Goal: Task Accomplishment & Management: Complete application form

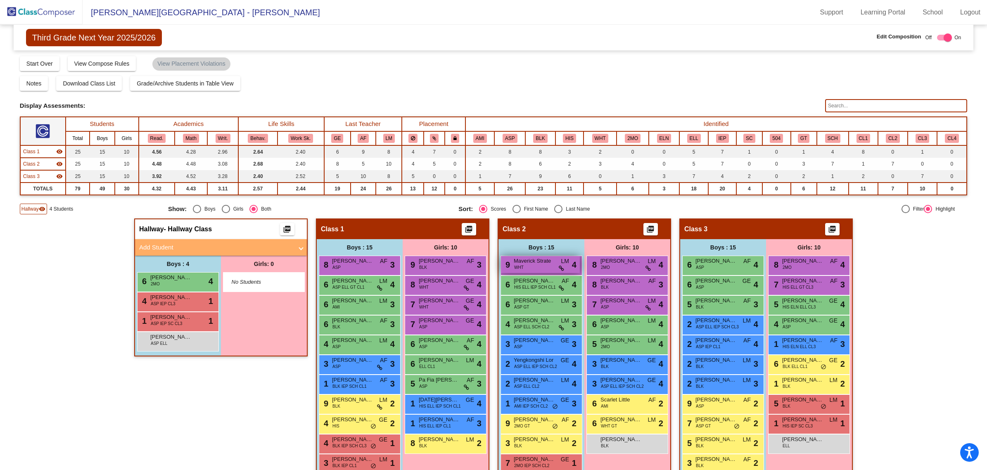
scroll to position [94, 0]
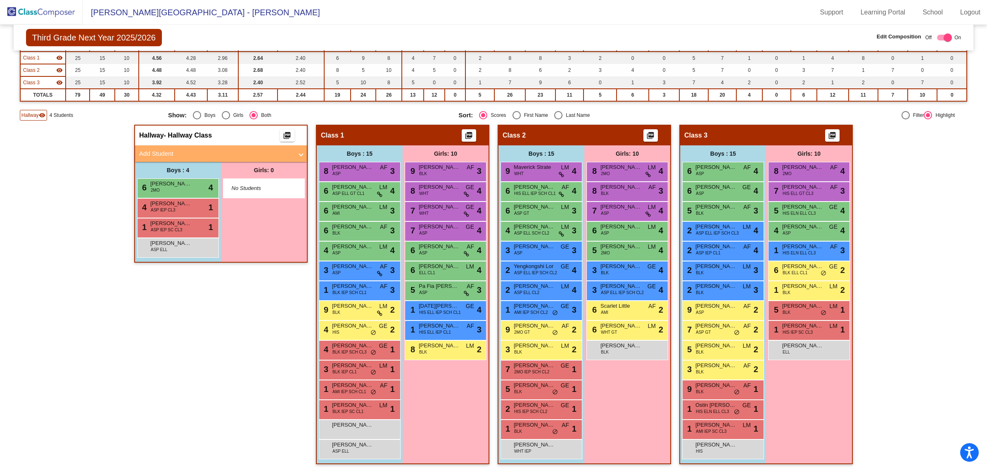
click at [55, 9] on img at bounding box center [41, 12] width 83 height 24
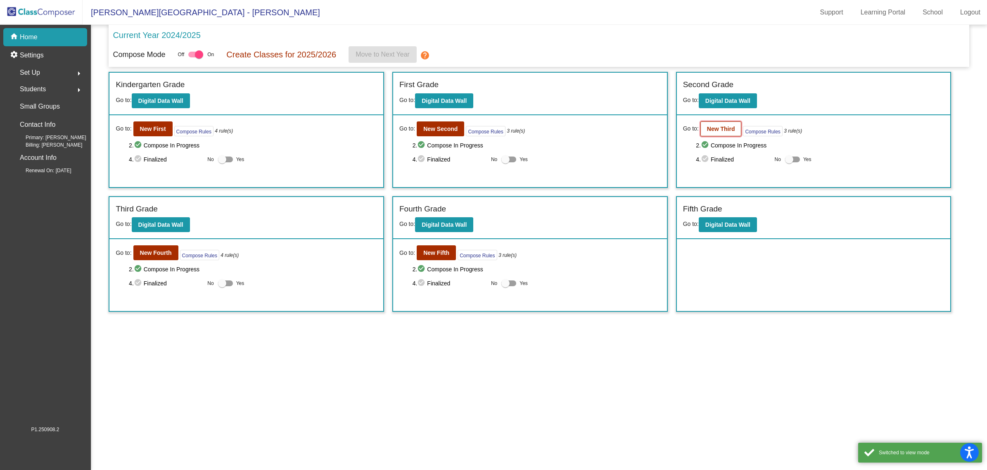
click at [710, 123] on button "New Third" at bounding box center [720, 128] width 41 height 15
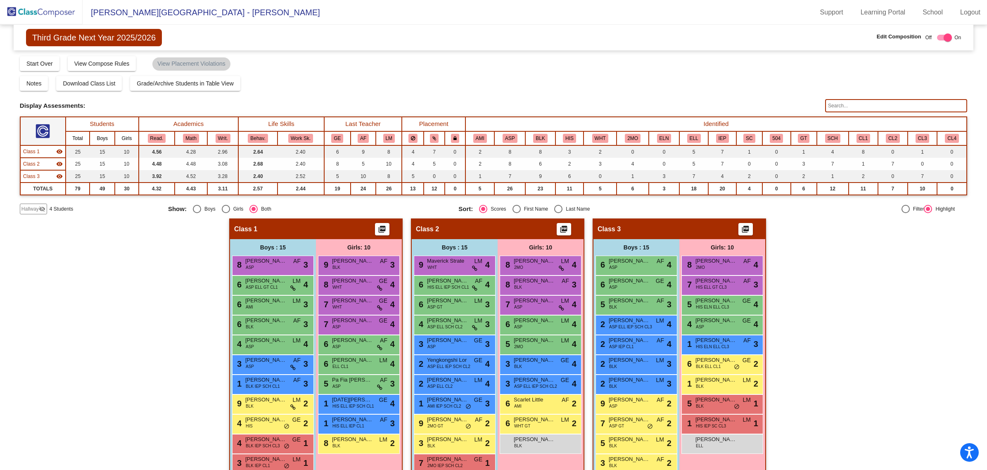
click at [33, 209] on span "Hallway" at bounding box center [29, 208] width 17 height 7
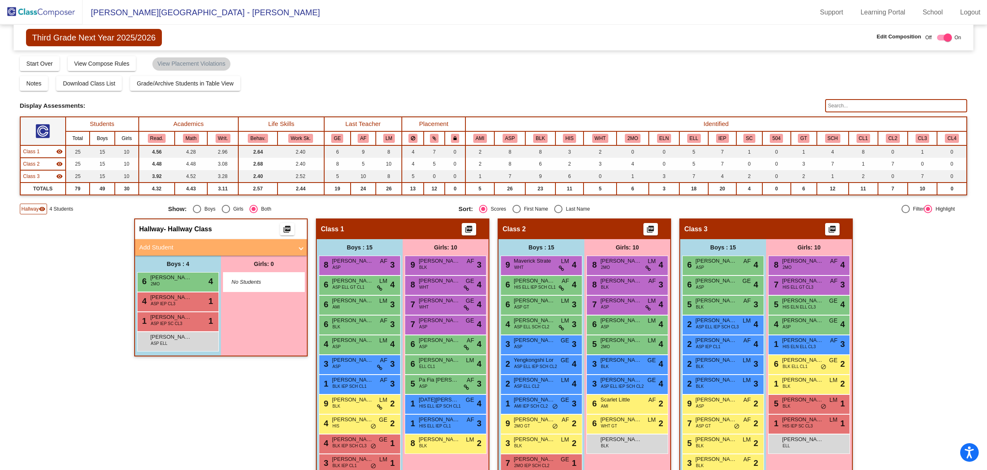
click at [852, 102] on input "text" at bounding box center [896, 105] width 142 height 13
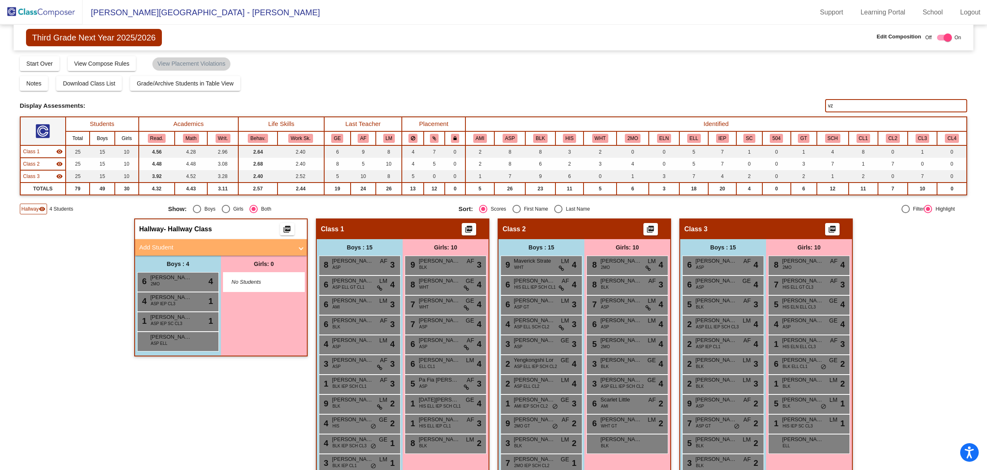
type input "v"
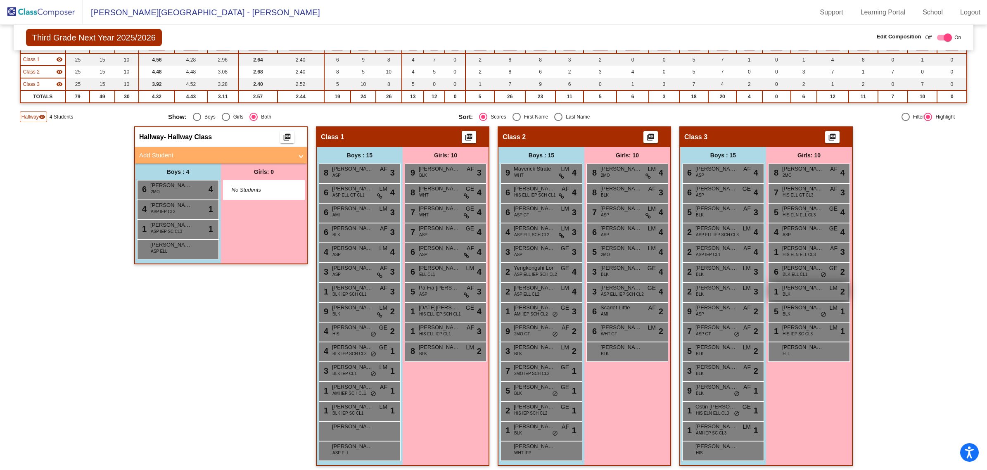
scroll to position [94, 0]
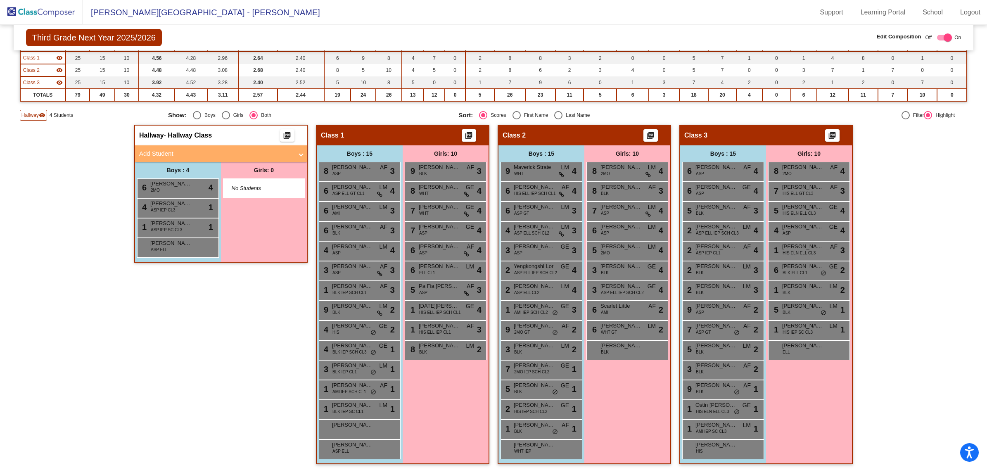
type input "fav"
click at [30, 9] on img at bounding box center [41, 12] width 83 height 24
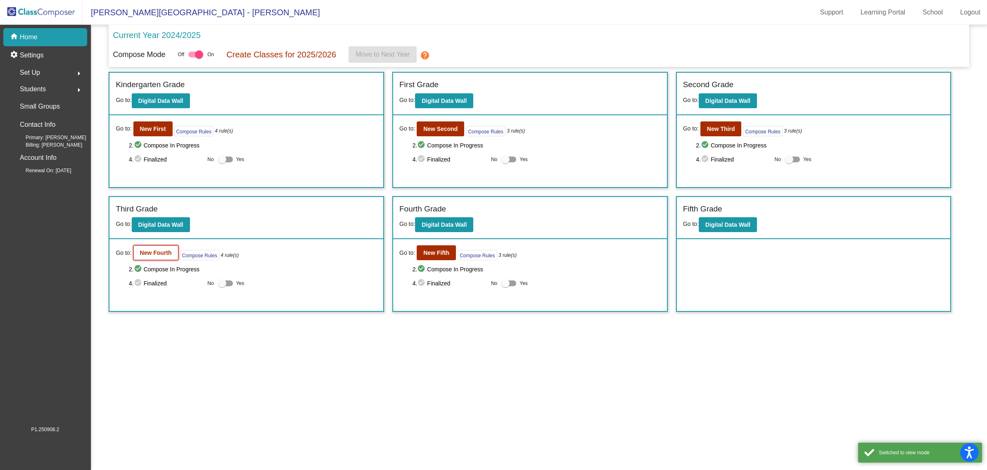
click at [153, 253] on b "New Fourth" at bounding box center [156, 252] width 32 height 7
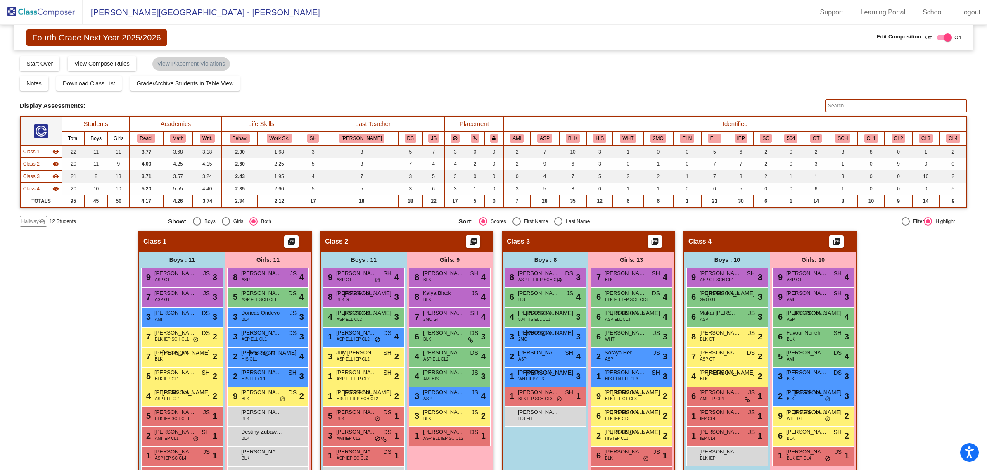
click at [45, 13] on img at bounding box center [41, 12] width 83 height 24
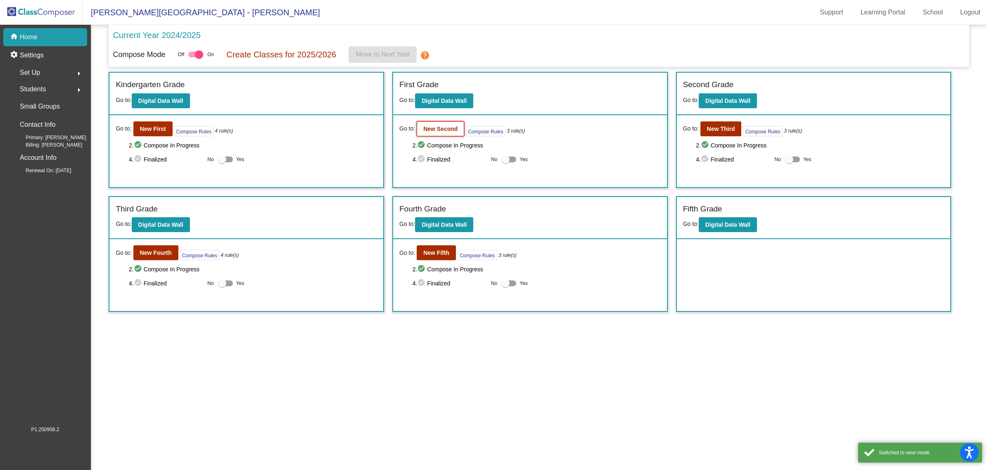
click at [437, 128] on b "New Second" at bounding box center [440, 129] width 34 height 7
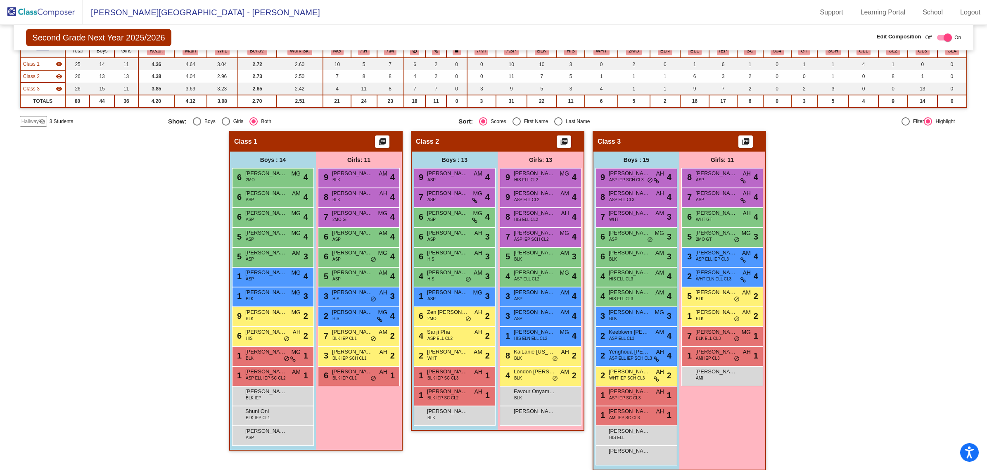
scroll to position [94, 0]
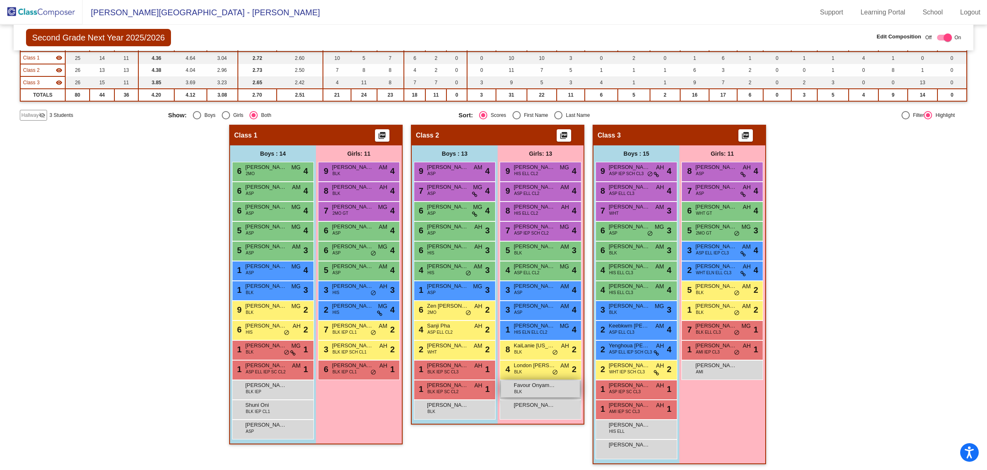
click at [529, 389] on div "Favour Onyambu BLK lock do_not_disturb_alt" at bounding box center [540, 388] width 79 height 17
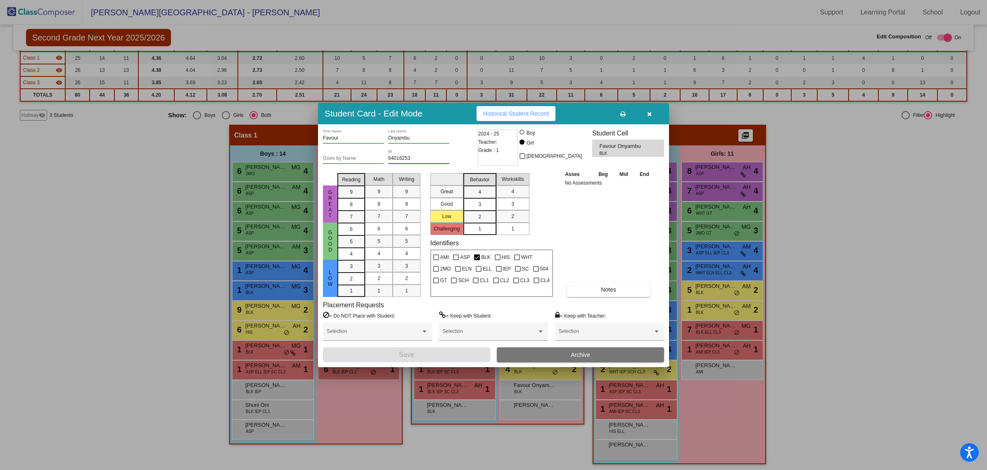
drag, startPoint x: 421, startPoint y: 157, endPoint x: 387, endPoint y: 168, distance: 36.4
click at [387, 168] on div "Goes by Name 64016253 ID" at bounding box center [399, 159] width 153 height 20
click at [502, 151] on div "2024 - 25 Teacher: Grade : 1" at bounding box center [498, 147] width 40 height 36
click at [500, 149] on div "2024 - 25 Teacher: Grade : 1" at bounding box center [498, 147] width 40 height 36
click at [495, 149] on span "Grade : 1" at bounding box center [488, 150] width 21 height 8
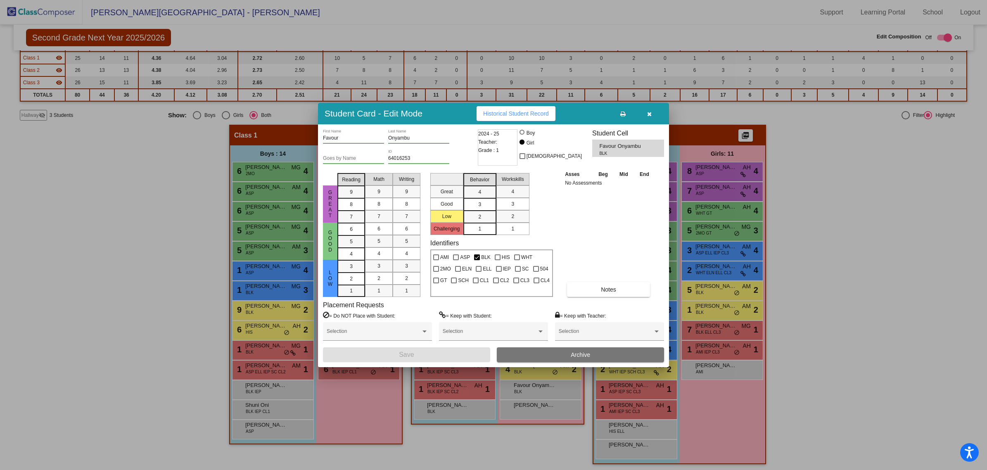
click at [649, 111] on icon "button" at bounding box center [649, 114] width 5 height 6
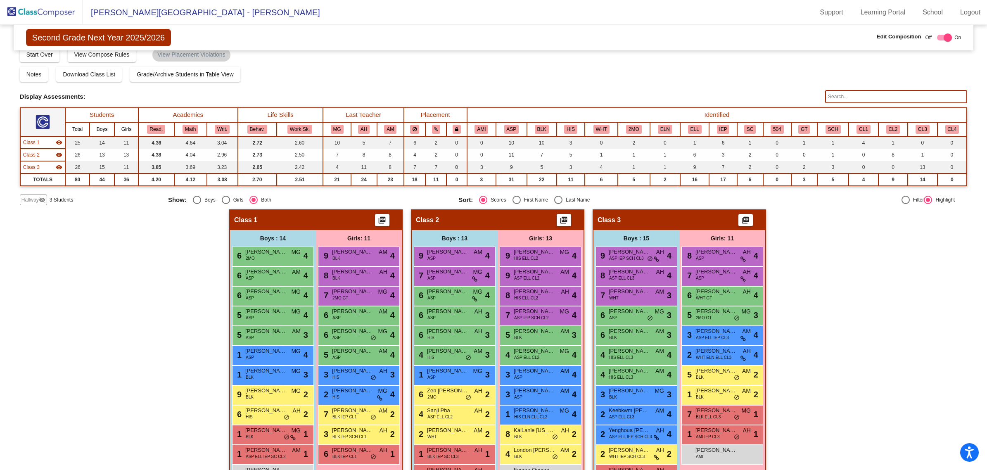
scroll to position [0, 0]
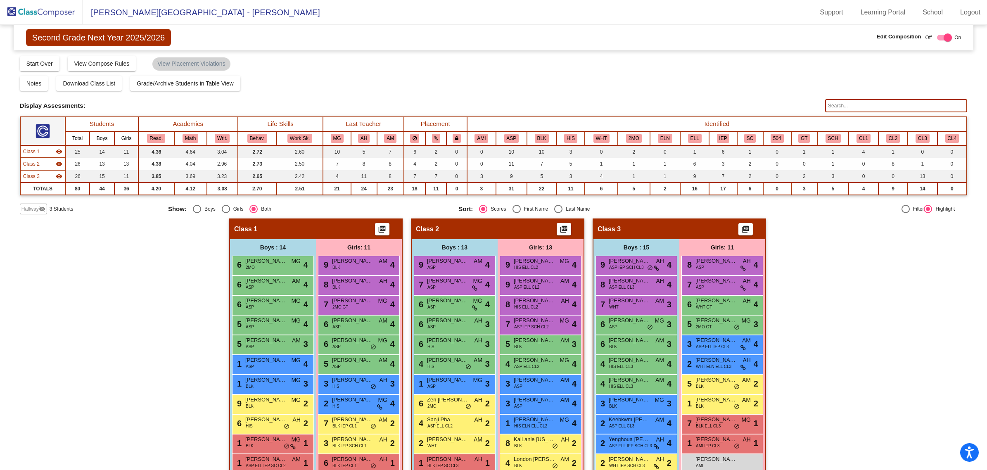
click at [68, 7] on img at bounding box center [41, 12] width 83 height 24
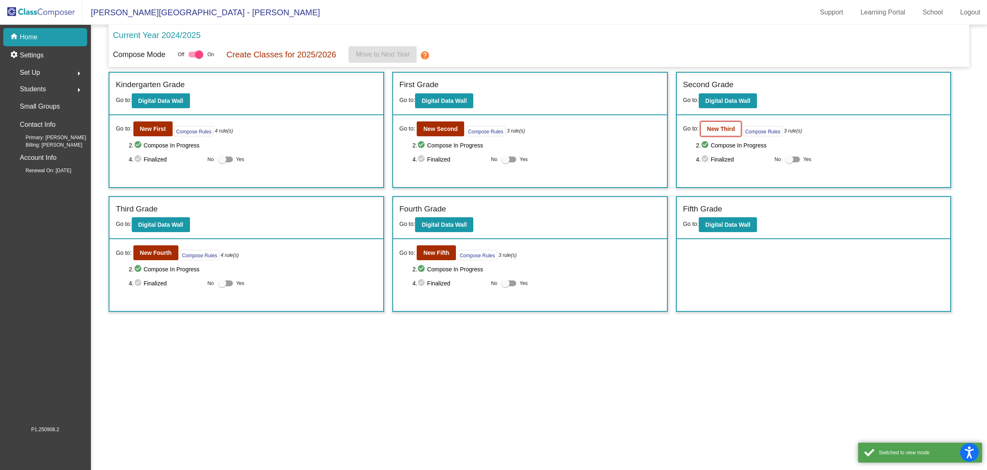
click at [719, 126] on b "New Third" at bounding box center [721, 129] width 28 height 7
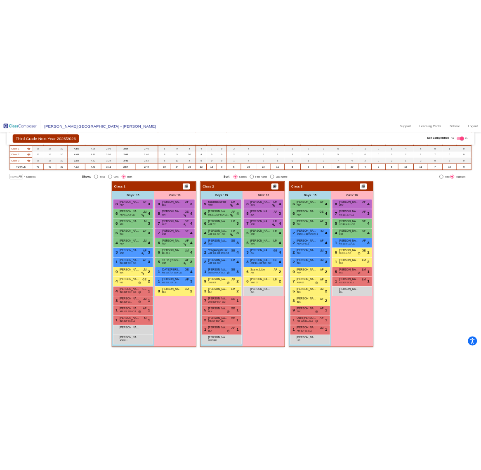
scroll to position [0, 0]
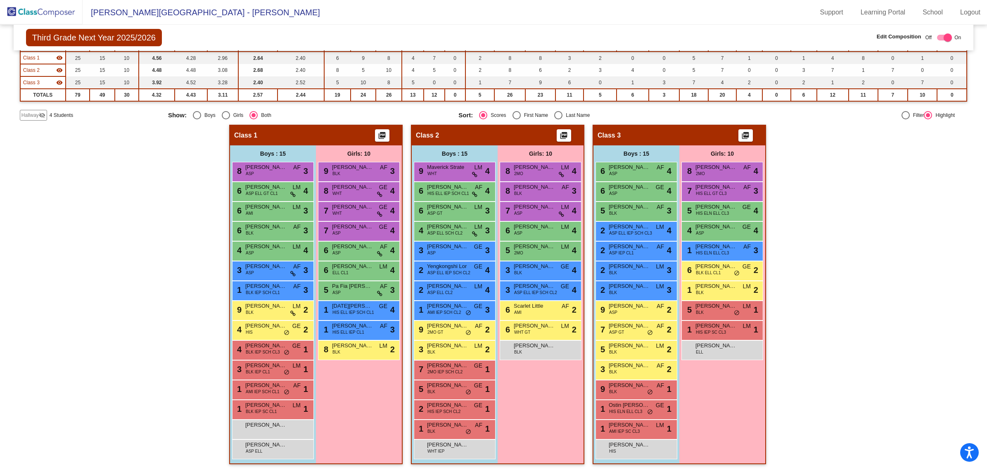
click at [27, 114] on span "Hallway" at bounding box center [29, 114] width 17 height 7
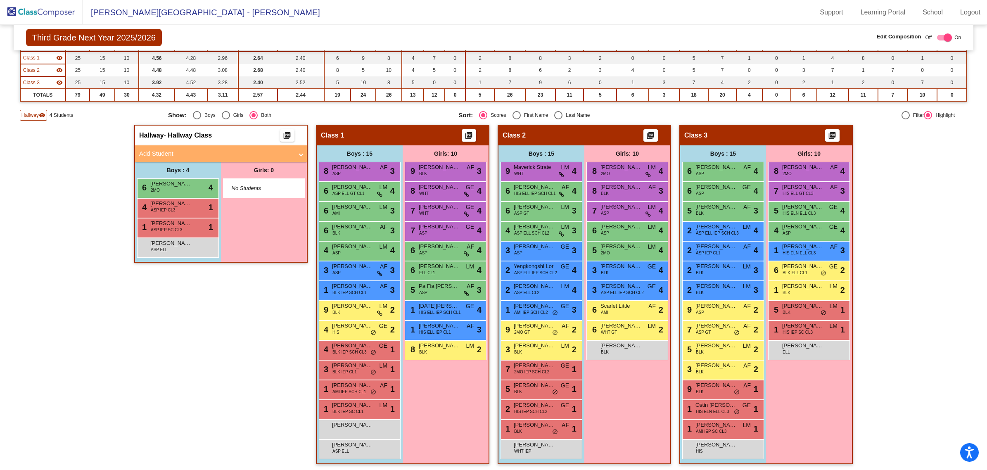
click at [174, 150] on mat-panel-title "Add Student" at bounding box center [216, 153] width 154 height 9
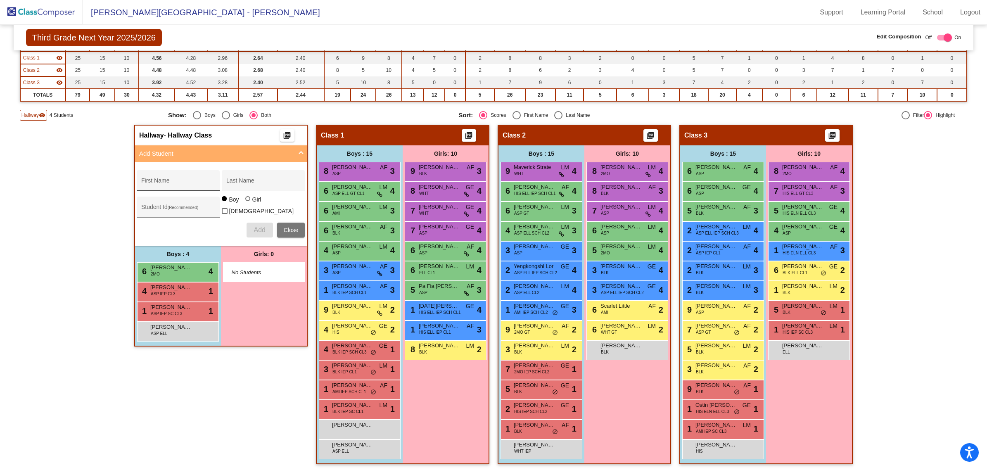
click at [168, 180] on input "First Name" at bounding box center [178, 183] width 74 height 7
type input "Favour"
click at [240, 182] on input "Last Name" at bounding box center [263, 183] width 74 height 7
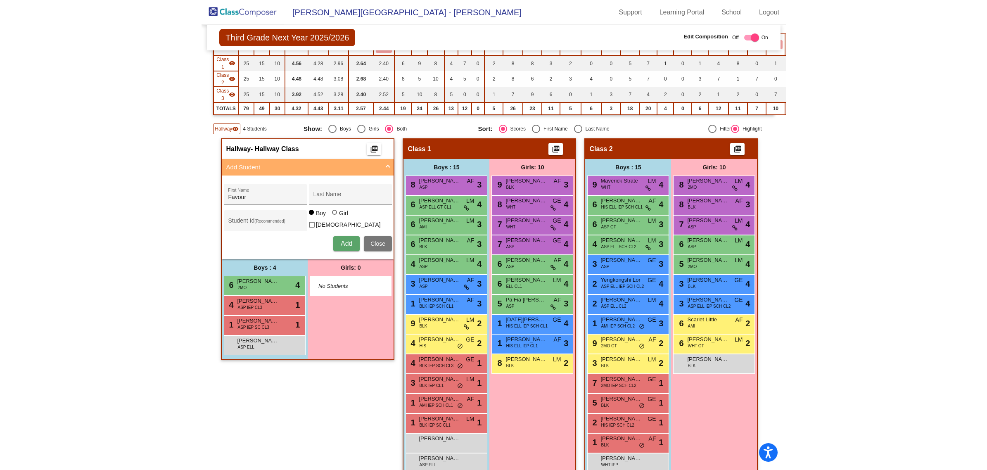
scroll to position [94, 0]
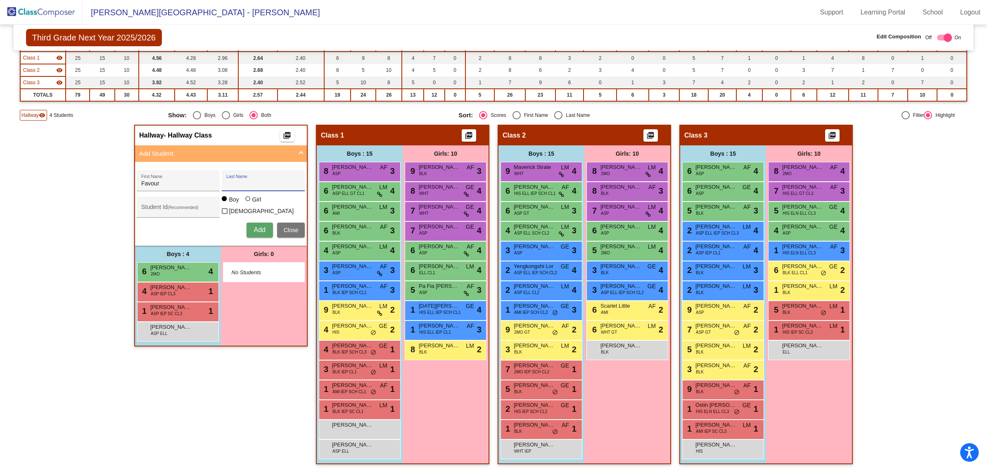
click at [249, 180] on input "Last Name" at bounding box center [263, 183] width 74 height 7
type input "Onyambu"
click at [174, 207] on input "Student Id (Recommended)" at bounding box center [178, 210] width 74 height 7
paste input "64016253"
type input "64016253x"
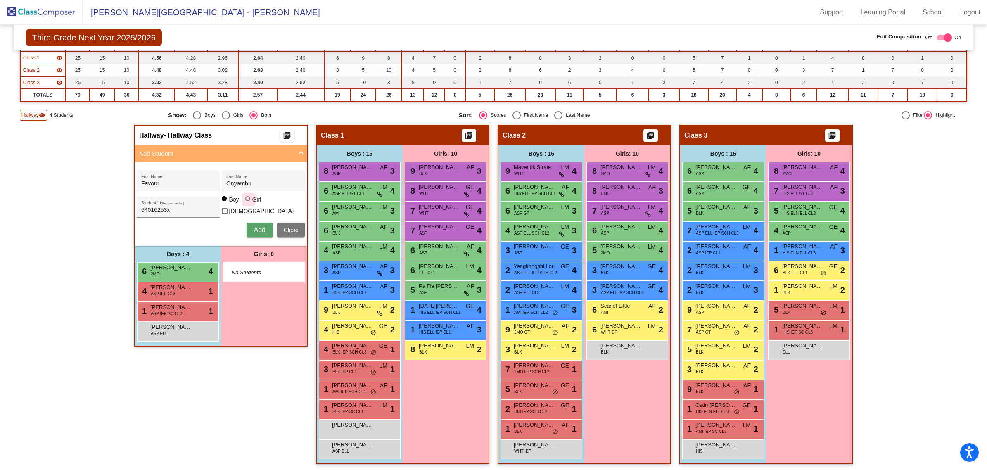
click at [246, 201] on div at bounding box center [247, 198] width 5 height 5
click at [248, 203] on input "Girl" at bounding box center [248, 203] width 0 height 0
radio input "true"
click at [256, 226] on span "Add" at bounding box center [260, 229] width 12 height 7
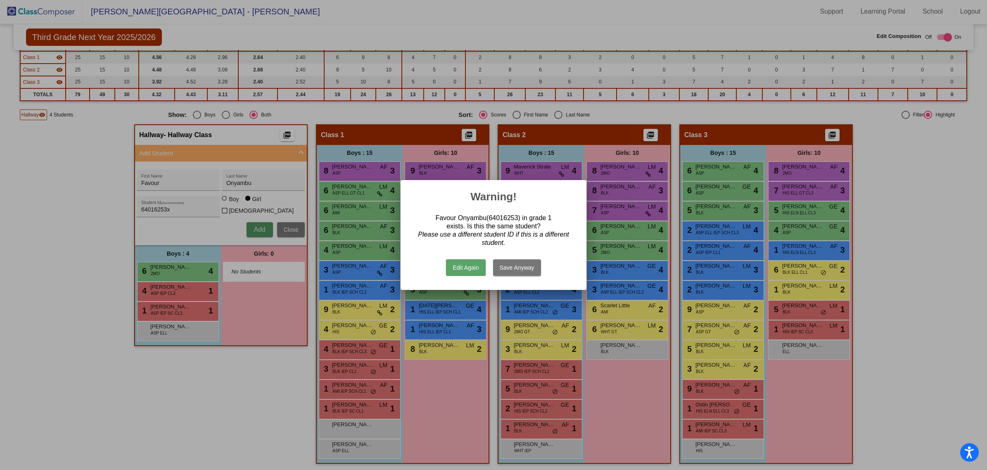
scroll to position [0, 0]
click at [469, 264] on button "Edit Again" at bounding box center [465, 267] width 39 height 17
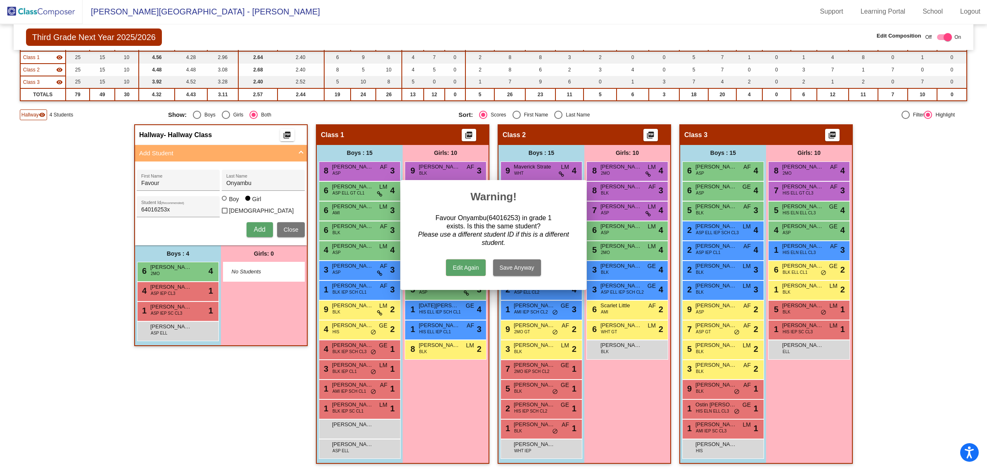
scroll to position [0, 0]
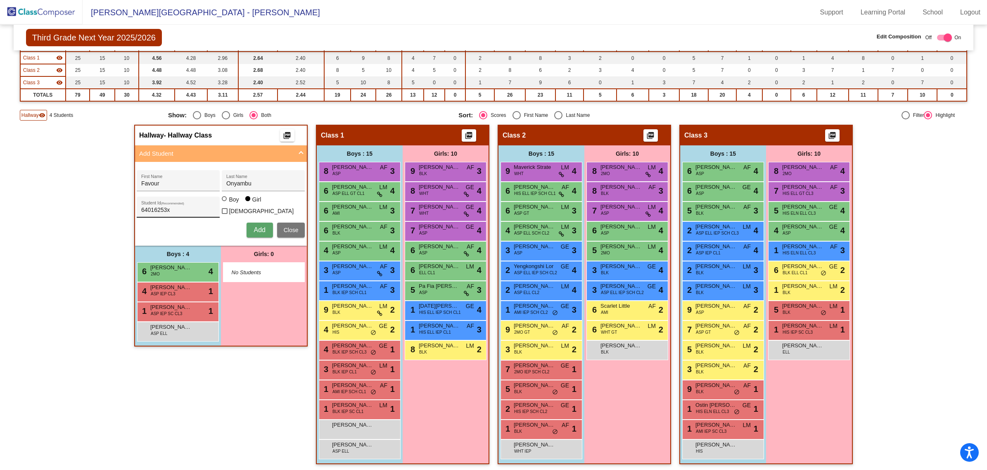
click at [197, 202] on div "64016253x Student Id (Recommended)" at bounding box center [178, 209] width 74 height 17
click at [258, 218] on div "Favour First Name Onyambu Last Name 640162530 Student Id (Recommended) Boy Girl…" at bounding box center [221, 204] width 176 height 76
click at [256, 226] on span "Add" at bounding box center [260, 229] width 12 height 7
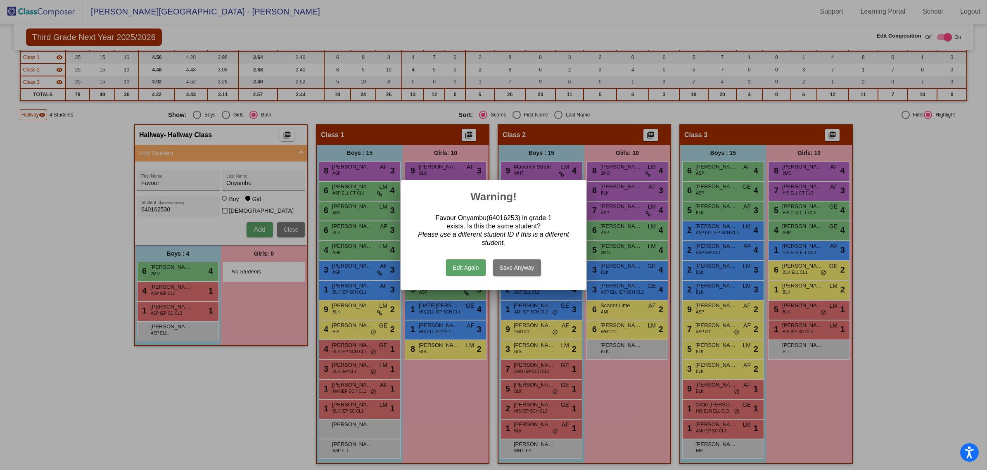
click at [458, 266] on button "Edit Again" at bounding box center [465, 267] width 39 height 17
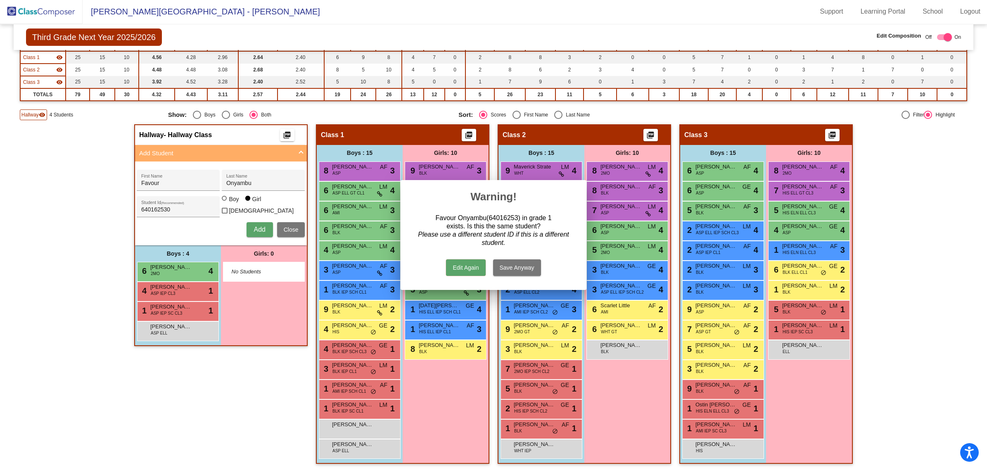
scroll to position [0, 0]
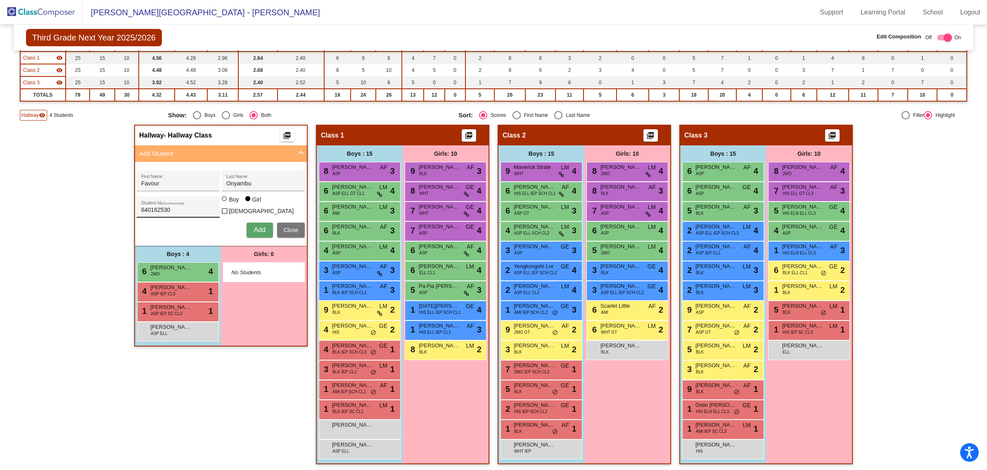
click at [197, 207] on input "640162530" at bounding box center [178, 210] width 74 height 7
type input "64016253"
click at [231, 379] on div "Hallway - Hallway Class picture_as_pdf Add Student Favour First Name Onyambu La…" at bounding box center [220, 299] width 173 height 348
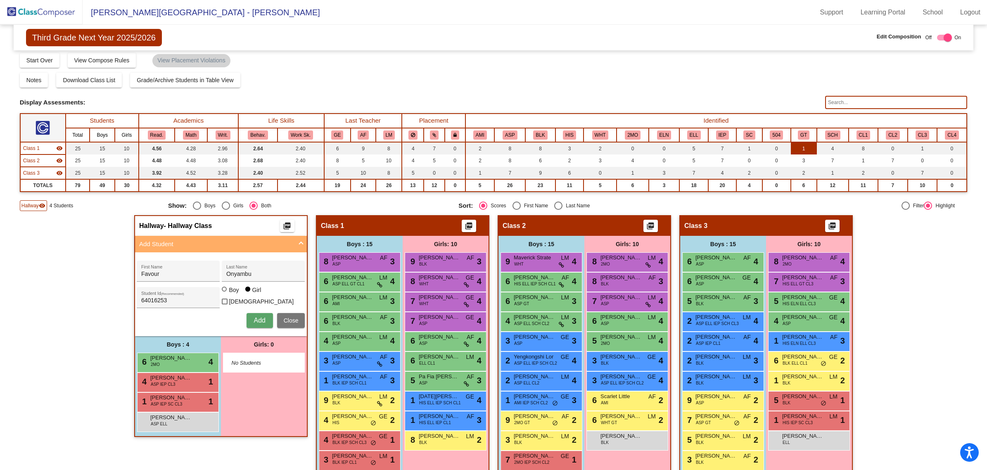
scroll to position [0, 0]
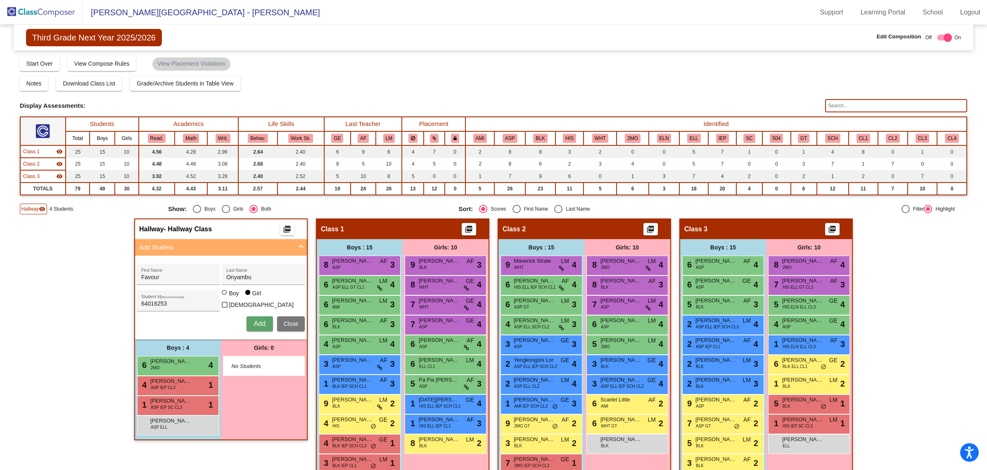
click at [45, 13] on img at bounding box center [41, 12] width 83 height 24
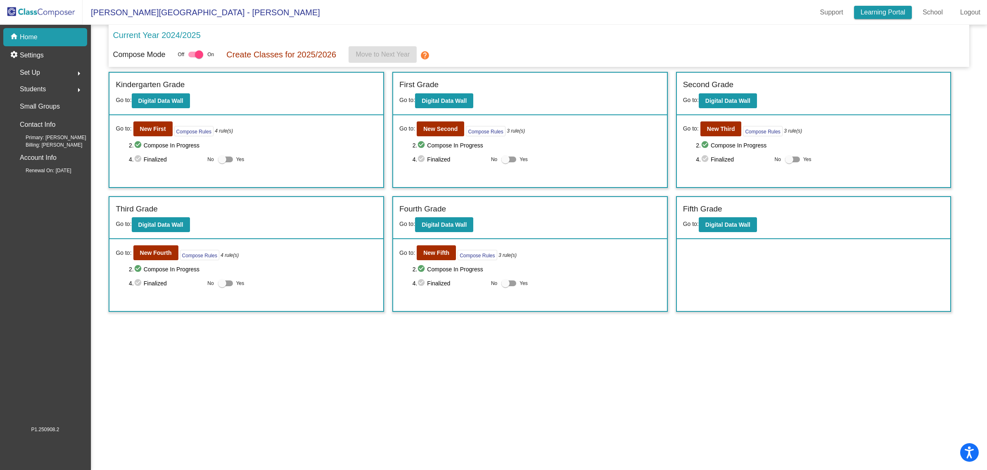
click at [866, 9] on link "Learning Portal" at bounding box center [883, 12] width 58 height 13
click at [44, 12] on img at bounding box center [41, 12] width 83 height 24
click at [75, 88] on mat-icon "arrow_right" at bounding box center [79, 90] width 10 height 10
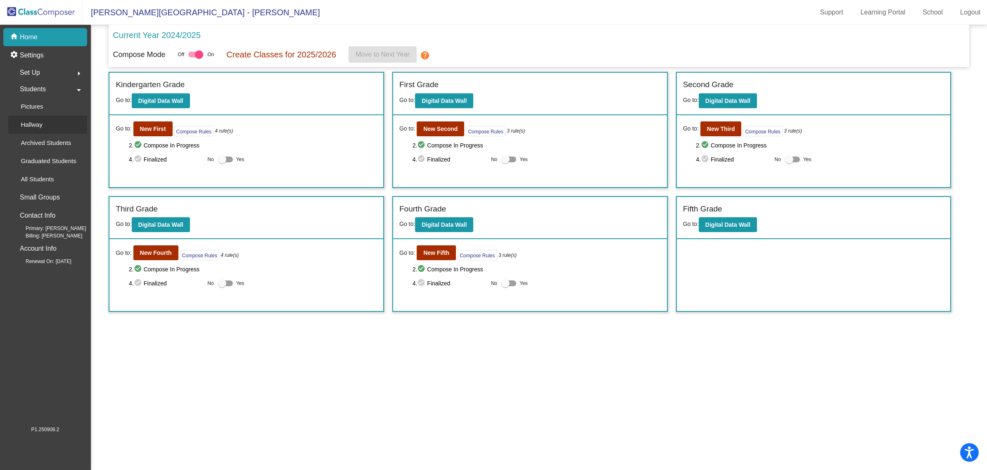
click at [34, 124] on p "Hallway" at bounding box center [32, 125] width 22 height 10
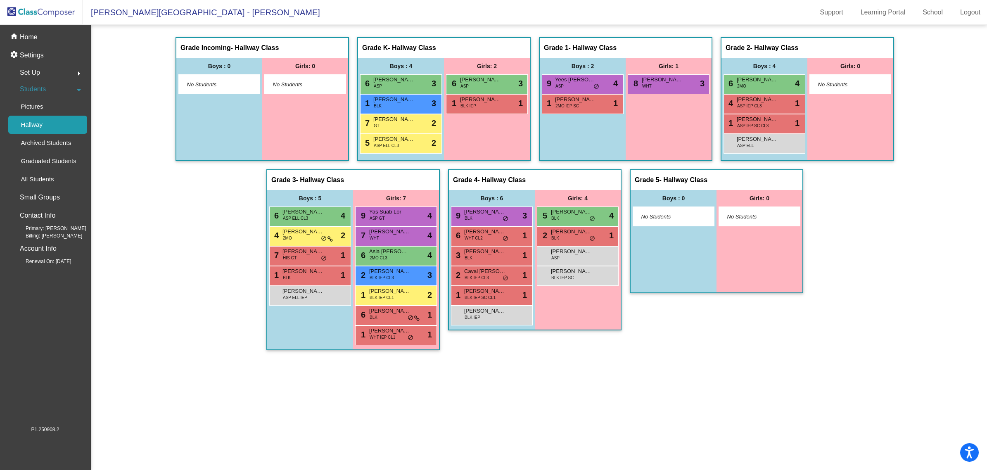
click at [45, 9] on img at bounding box center [41, 12] width 83 height 24
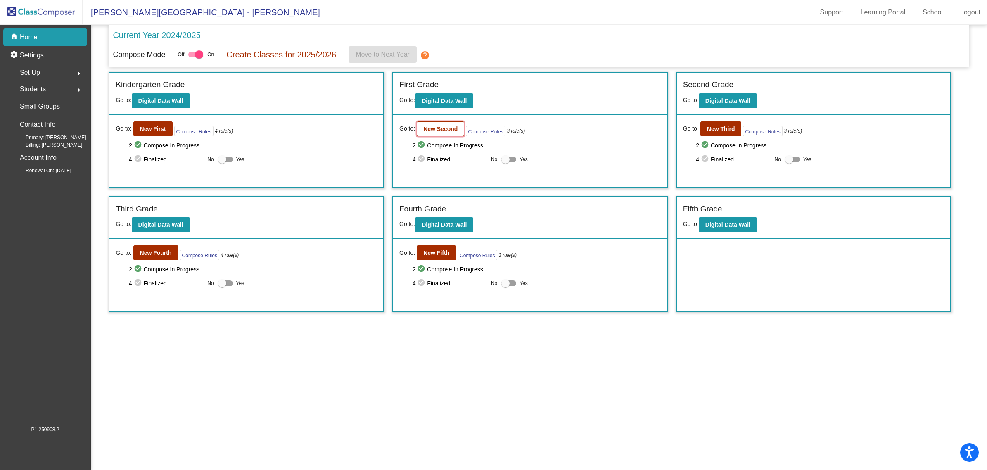
click at [451, 129] on b "New Second" at bounding box center [440, 129] width 34 height 7
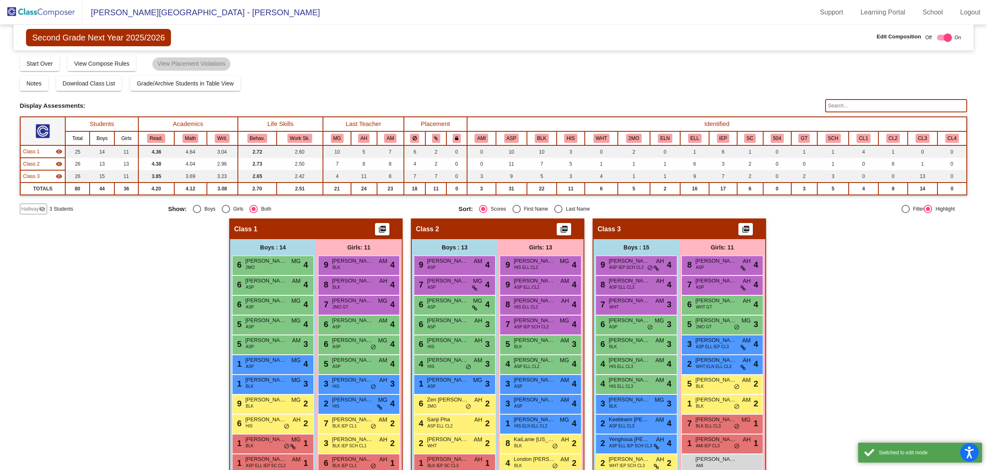
click at [36, 207] on span "Hallway" at bounding box center [29, 208] width 17 height 7
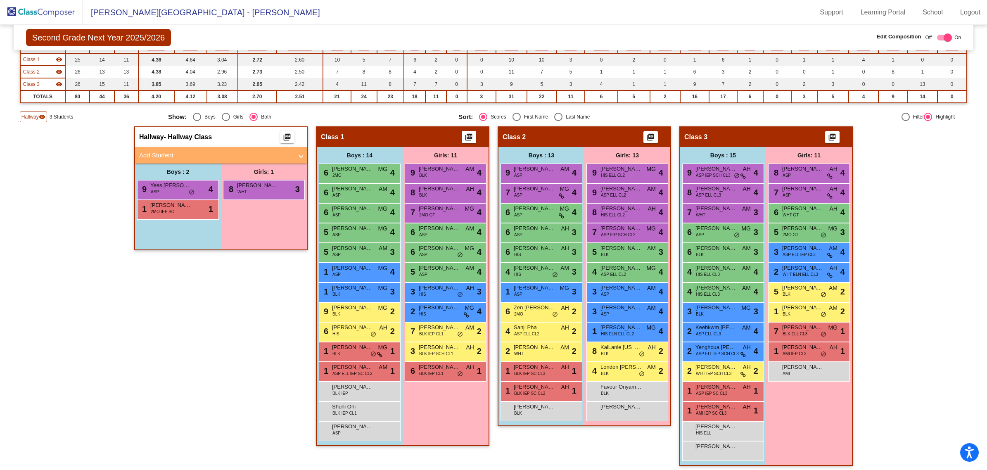
scroll to position [94, 0]
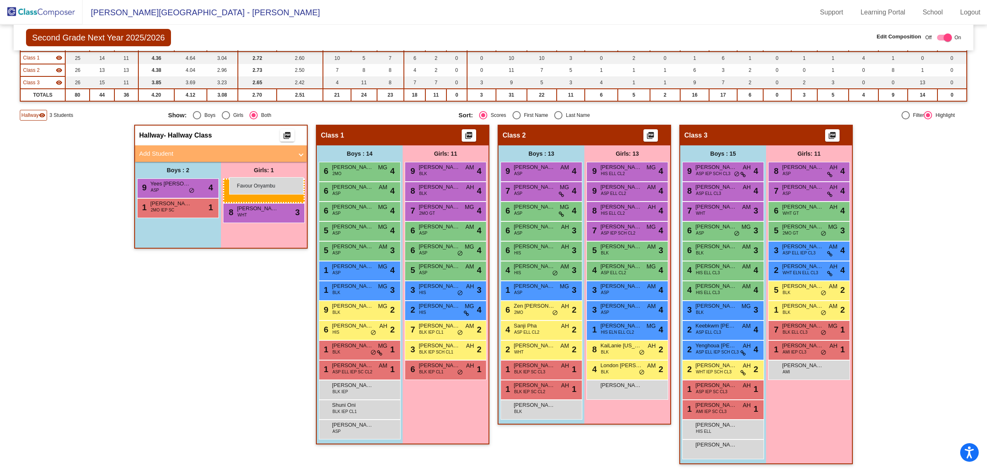
drag, startPoint x: 623, startPoint y: 387, endPoint x: 229, endPoint y: 177, distance: 446.3
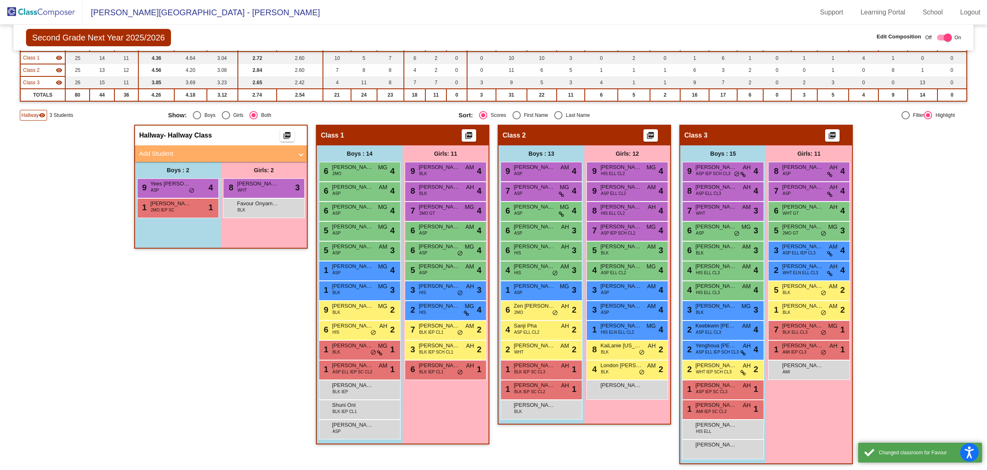
click at [35, 111] on span "Hallway" at bounding box center [29, 114] width 17 height 7
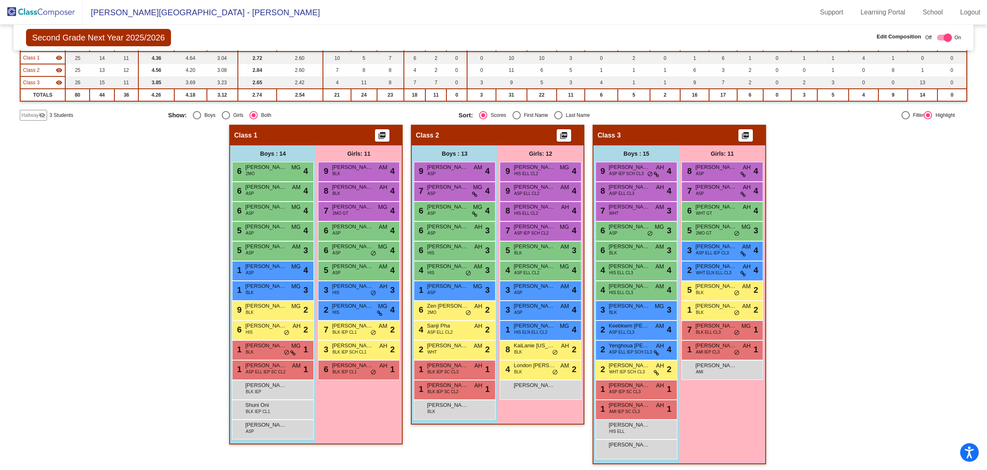
scroll to position [0, 0]
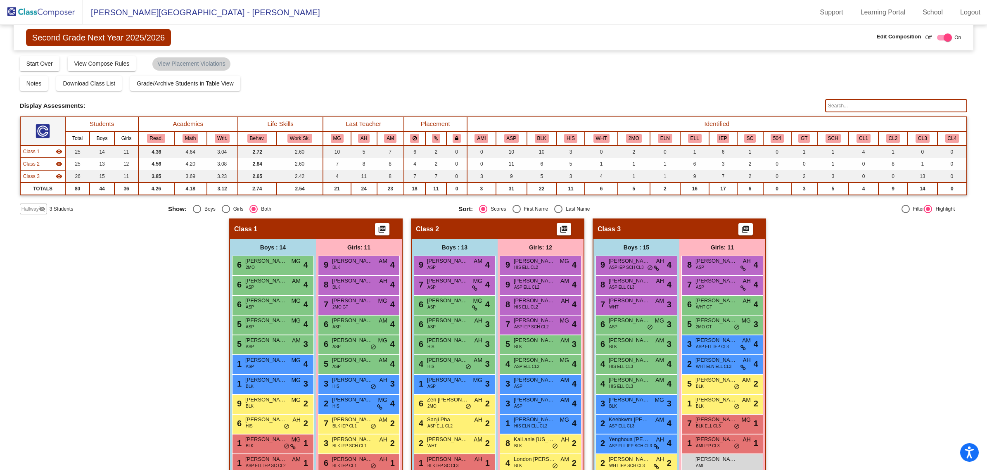
click at [43, 9] on img at bounding box center [41, 12] width 83 height 24
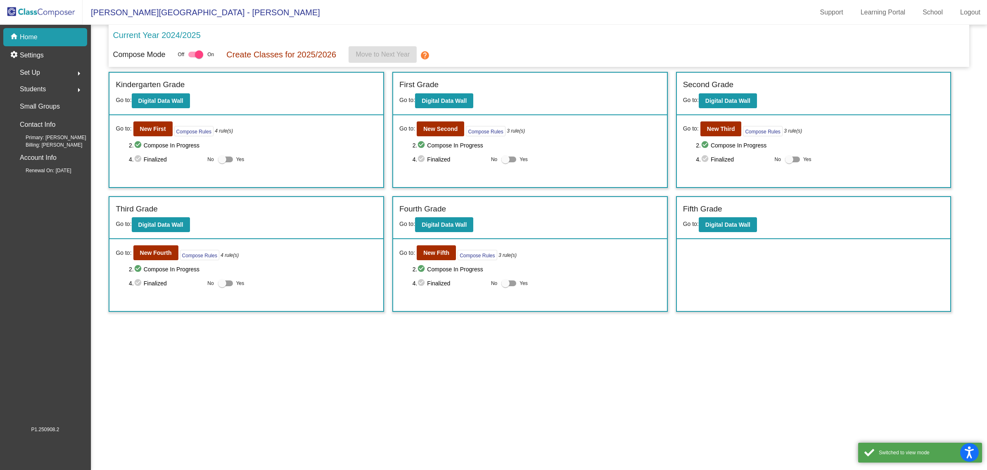
click at [78, 85] on mat-icon "arrow_right" at bounding box center [79, 90] width 10 height 10
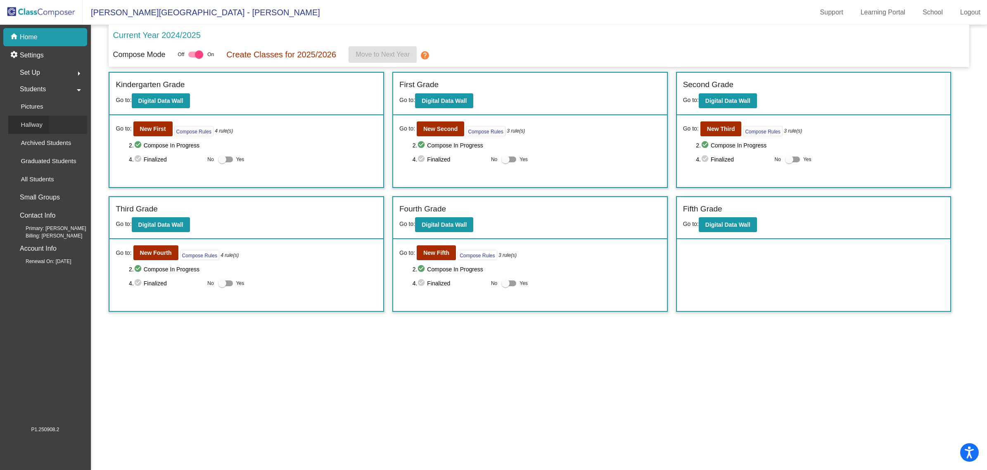
click at [55, 129] on link "Hallway" at bounding box center [47, 125] width 79 height 18
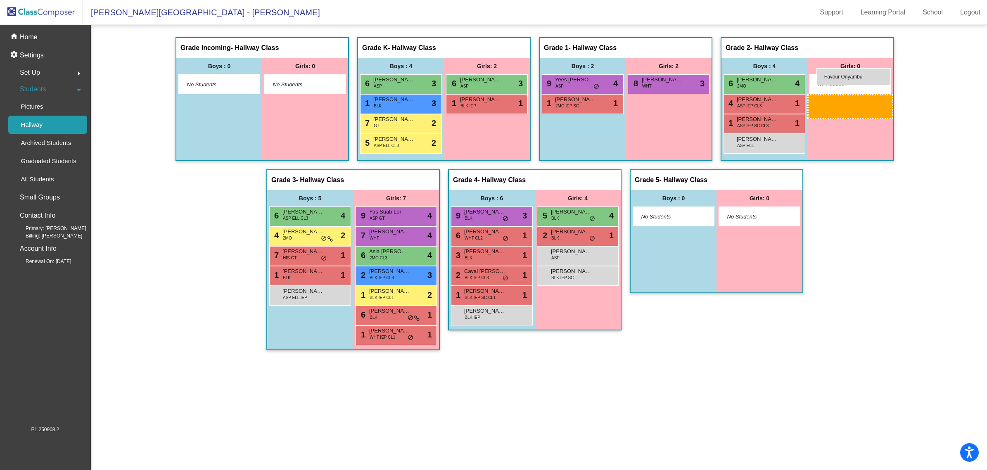
drag, startPoint x: 661, startPoint y: 104, endPoint x: 816, endPoint y: 68, distance: 159.4
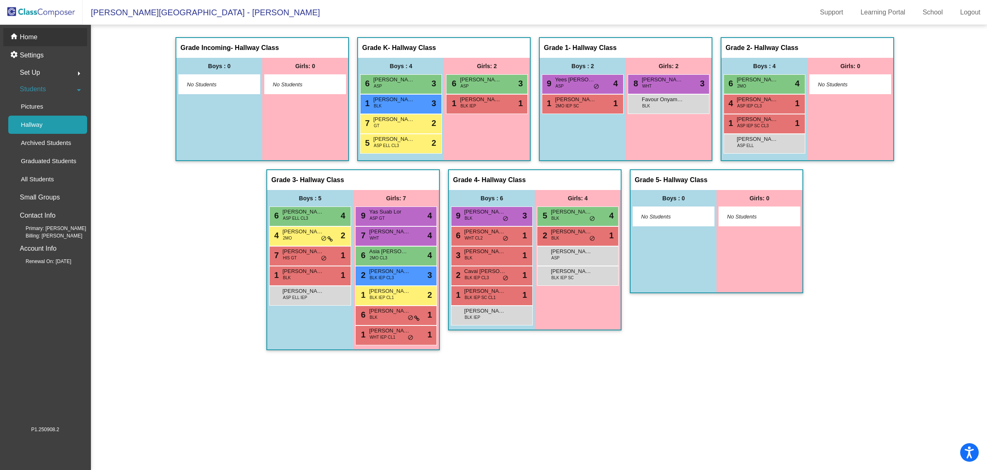
click at [29, 38] on p "Home" at bounding box center [29, 37] width 18 height 10
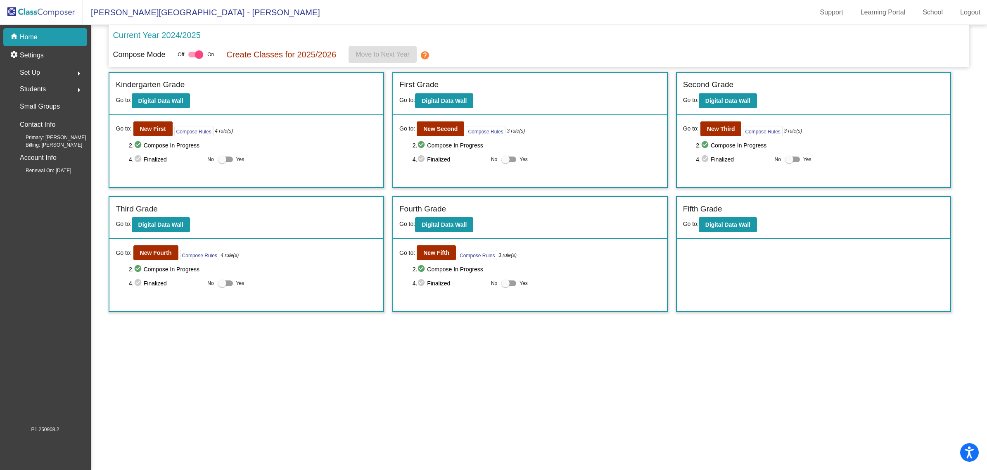
click at [48, 14] on img at bounding box center [41, 12] width 83 height 24
drag, startPoint x: 725, startPoint y: 127, endPoint x: 721, endPoint y: 125, distance: 5.0
click at [721, 126] on b "New Third" at bounding box center [721, 129] width 28 height 7
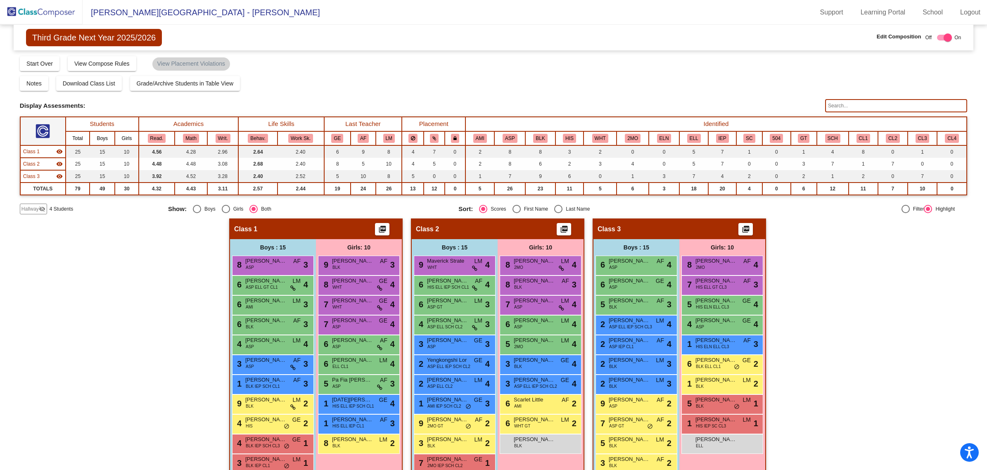
click at [24, 211] on span "Hallway" at bounding box center [29, 208] width 17 height 7
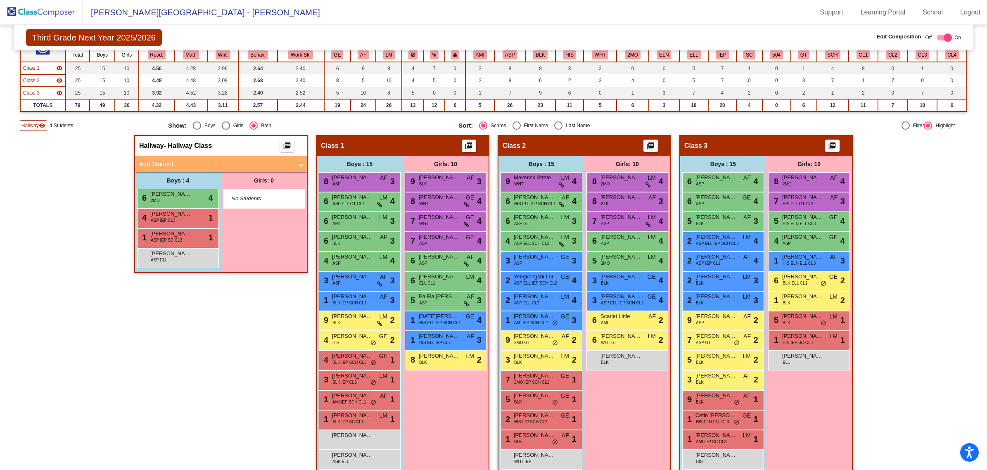
scroll to position [94, 0]
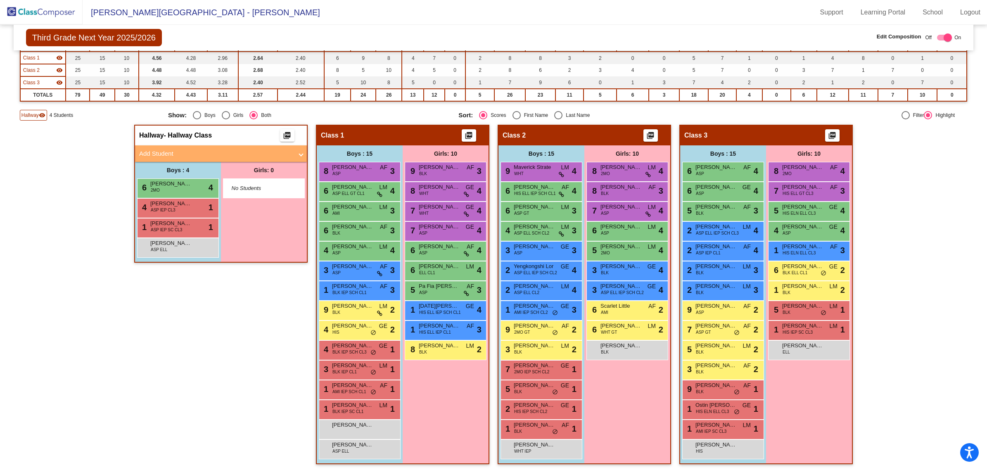
click at [64, 9] on img at bounding box center [41, 12] width 83 height 24
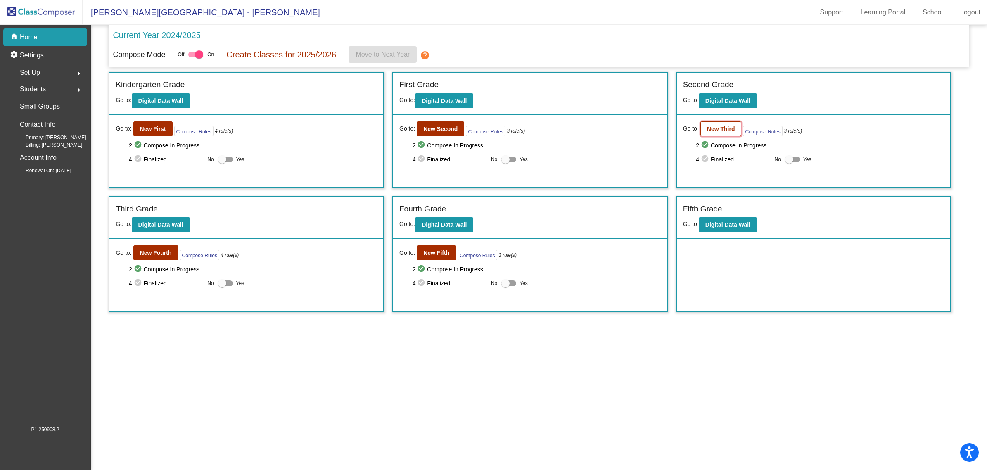
click at [715, 129] on b "New Third" at bounding box center [721, 129] width 28 height 7
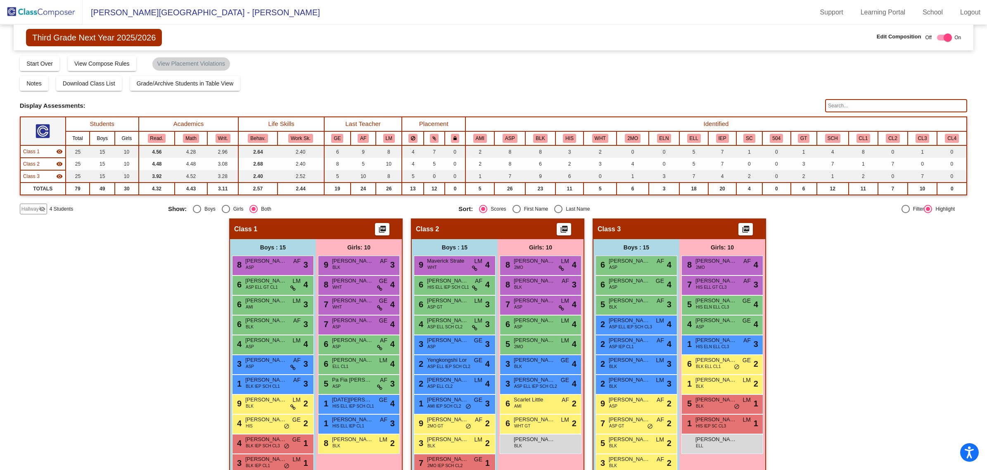
click at [35, 205] on span "Hallway" at bounding box center [29, 208] width 17 height 7
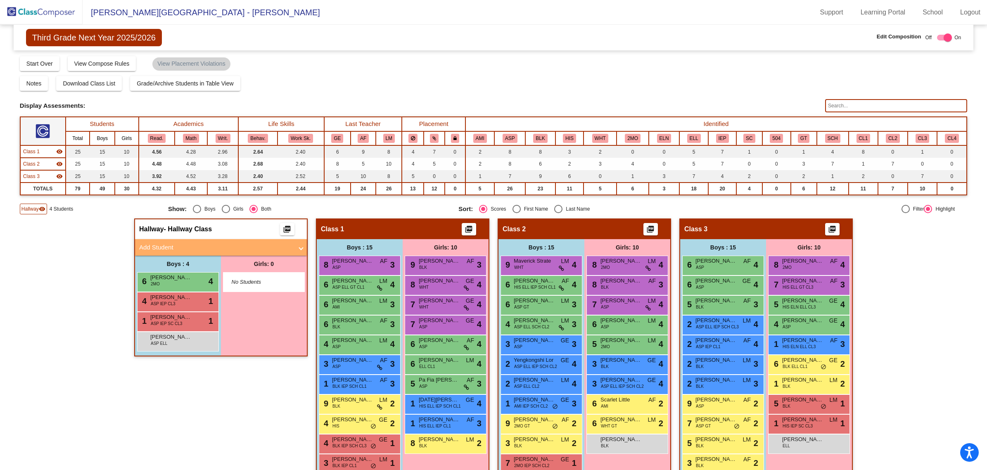
click at [47, 9] on img at bounding box center [41, 12] width 83 height 24
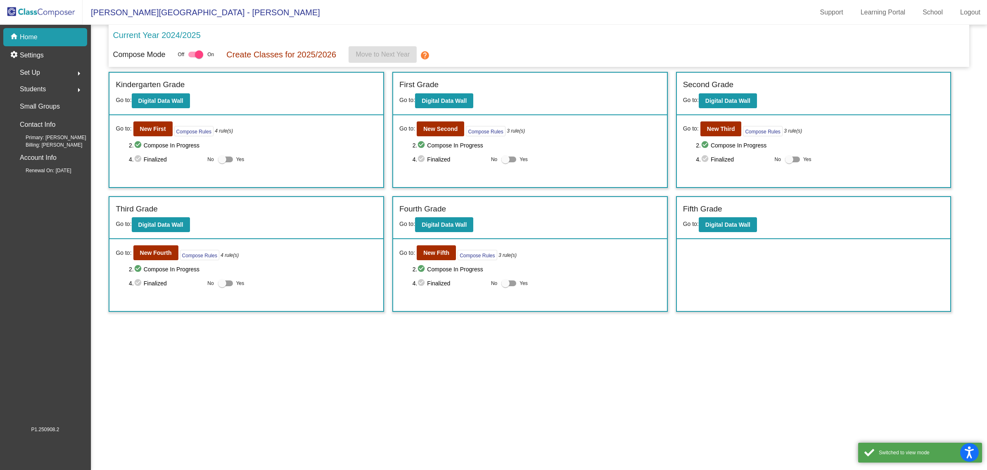
click at [79, 81] on button "arrow_right" at bounding box center [79, 89] width 17 height 17
click at [60, 121] on div "Pictures Hallway Archived Students Graduated Students All Students" at bounding box center [47, 142] width 79 height 91
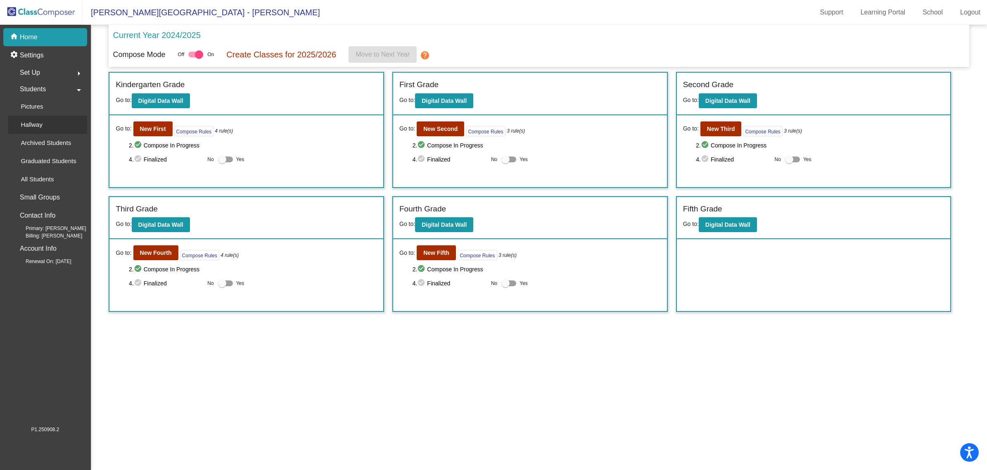
click at [58, 122] on link "Hallway" at bounding box center [47, 125] width 79 height 18
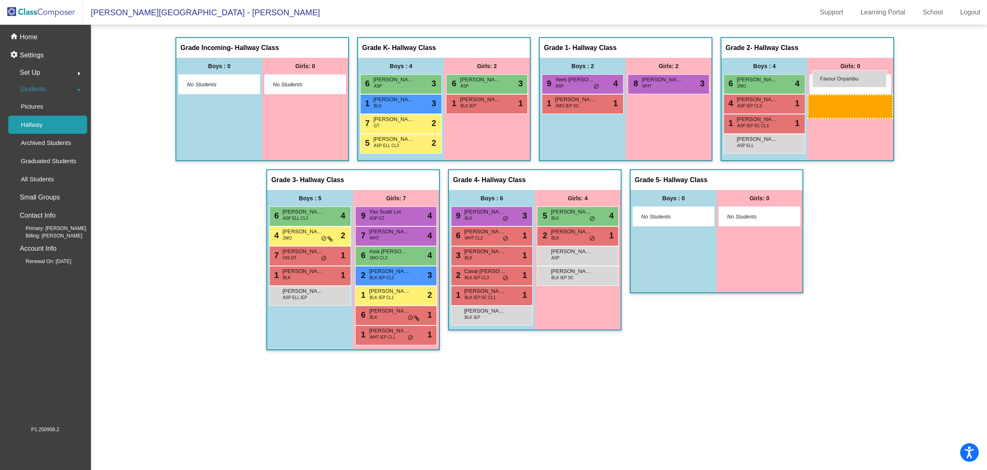
drag, startPoint x: 649, startPoint y: 101, endPoint x: 812, endPoint y: 70, distance: 166.4
drag, startPoint x: 652, startPoint y: 100, endPoint x: 816, endPoint y: 77, distance: 165.0
click at [26, 9] on img at bounding box center [41, 12] width 83 height 24
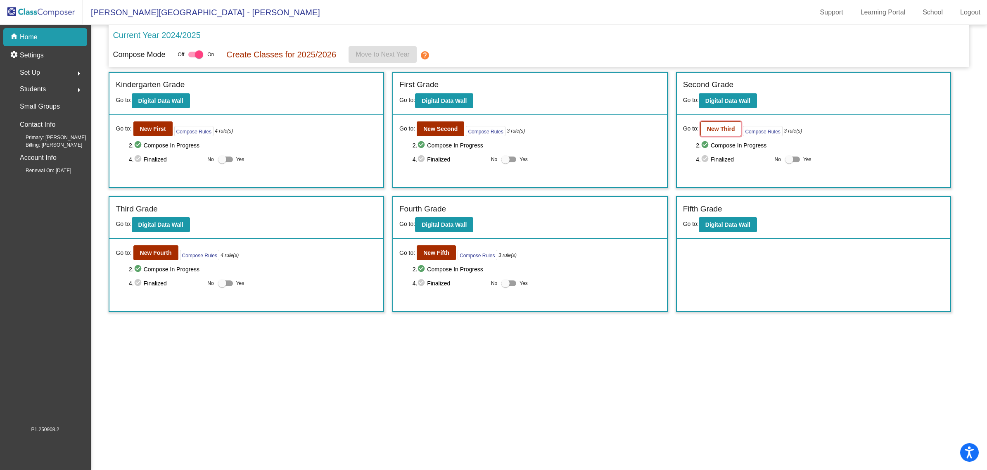
click at [722, 130] on b "New Third" at bounding box center [721, 129] width 28 height 7
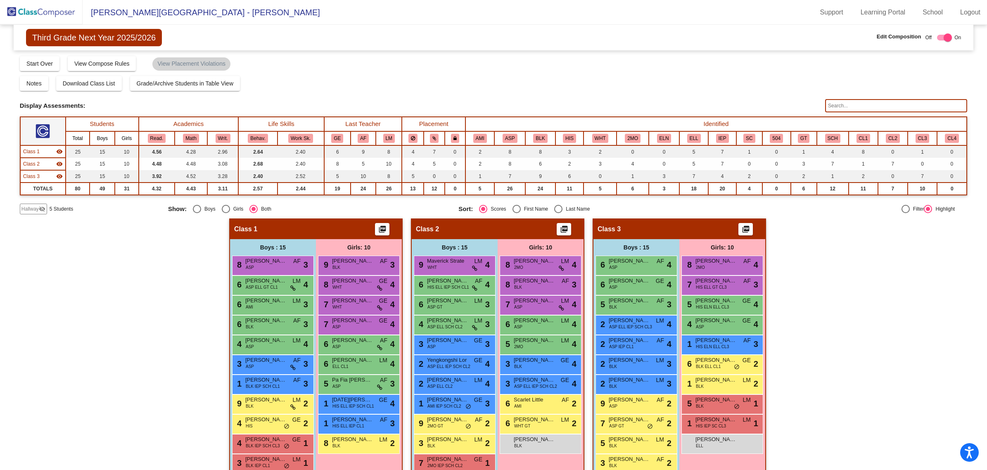
click at [35, 204] on div "Hallway visibility_off" at bounding box center [33, 209] width 27 height 11
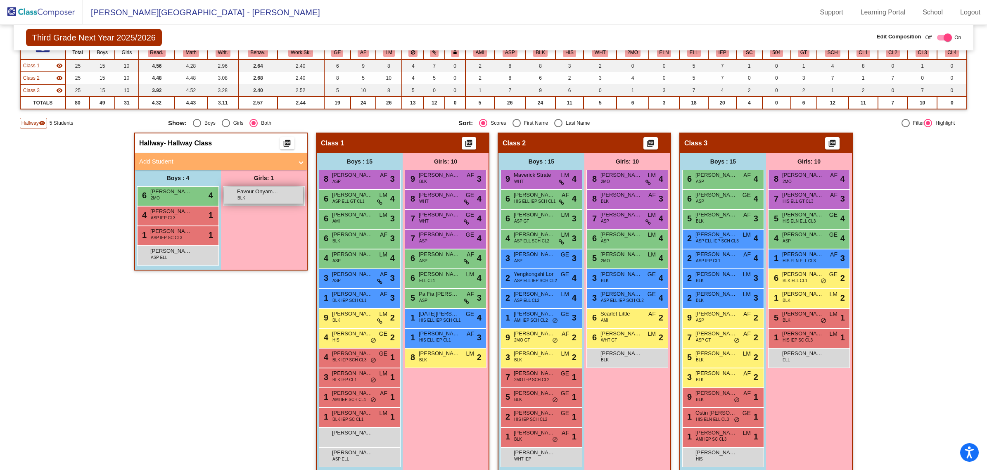
scroll to position [94, 0]
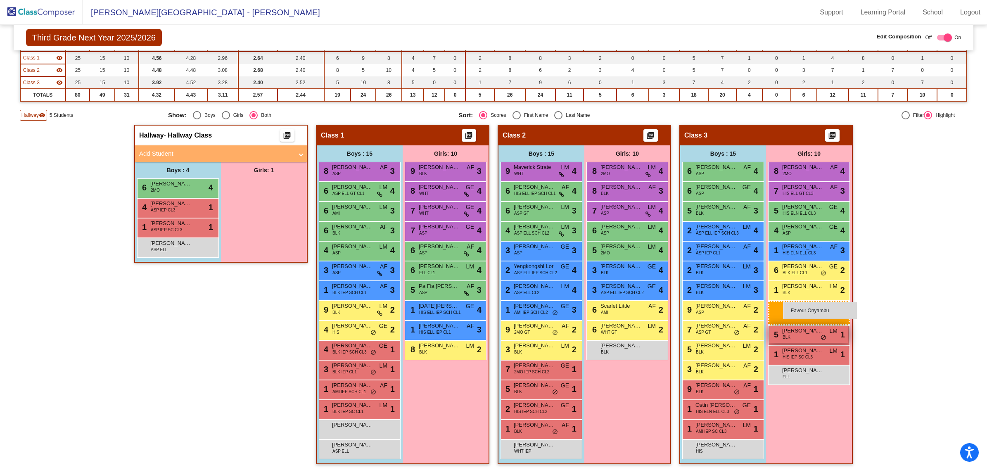
drag, startPoint x: 241, startPoint y: 184, endPoint x: 783, endPoint y: 302, distance: 554.4
